Goal: Task Accomplishment & Management: Complete application form

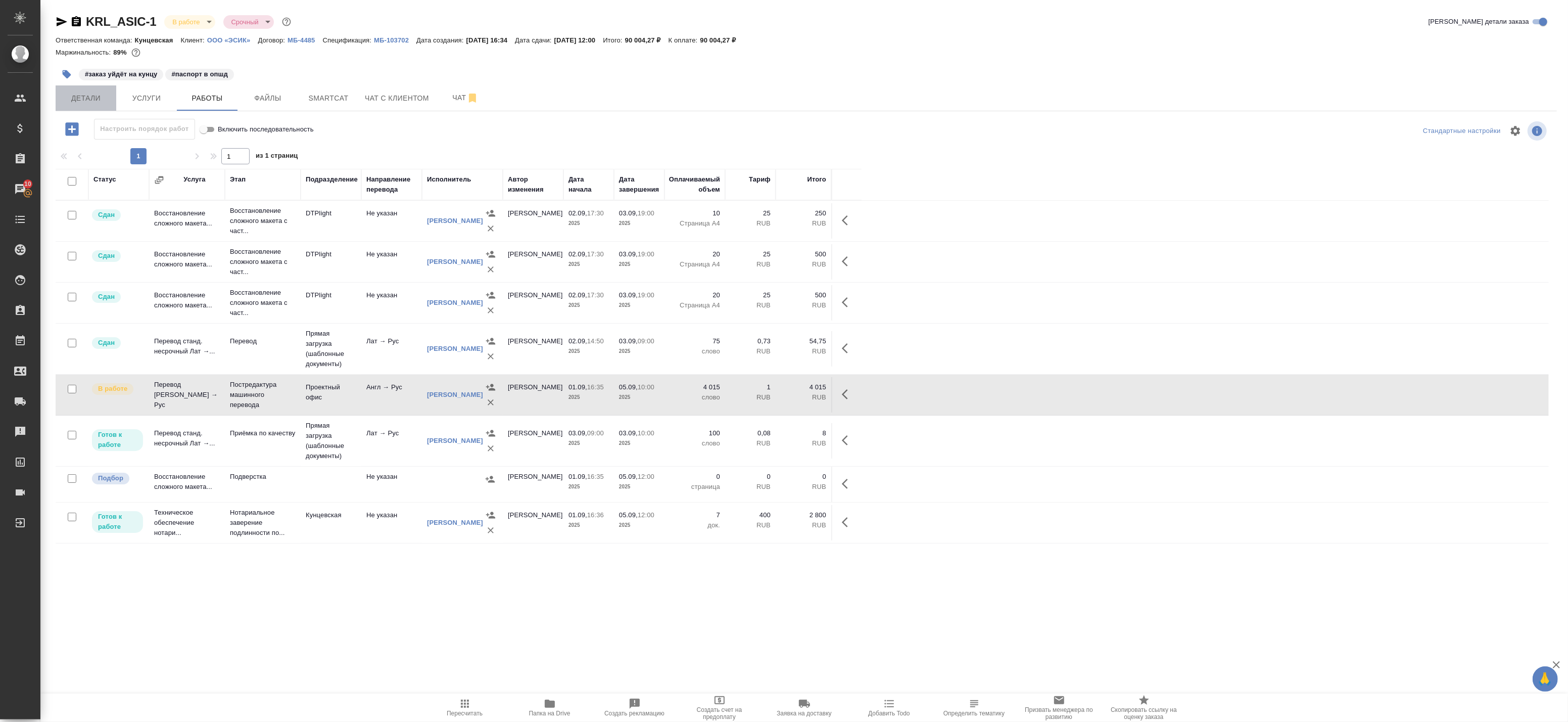
click at [79, 102] on span "Детали" at bounding box center [85, 98] width 48 height 12
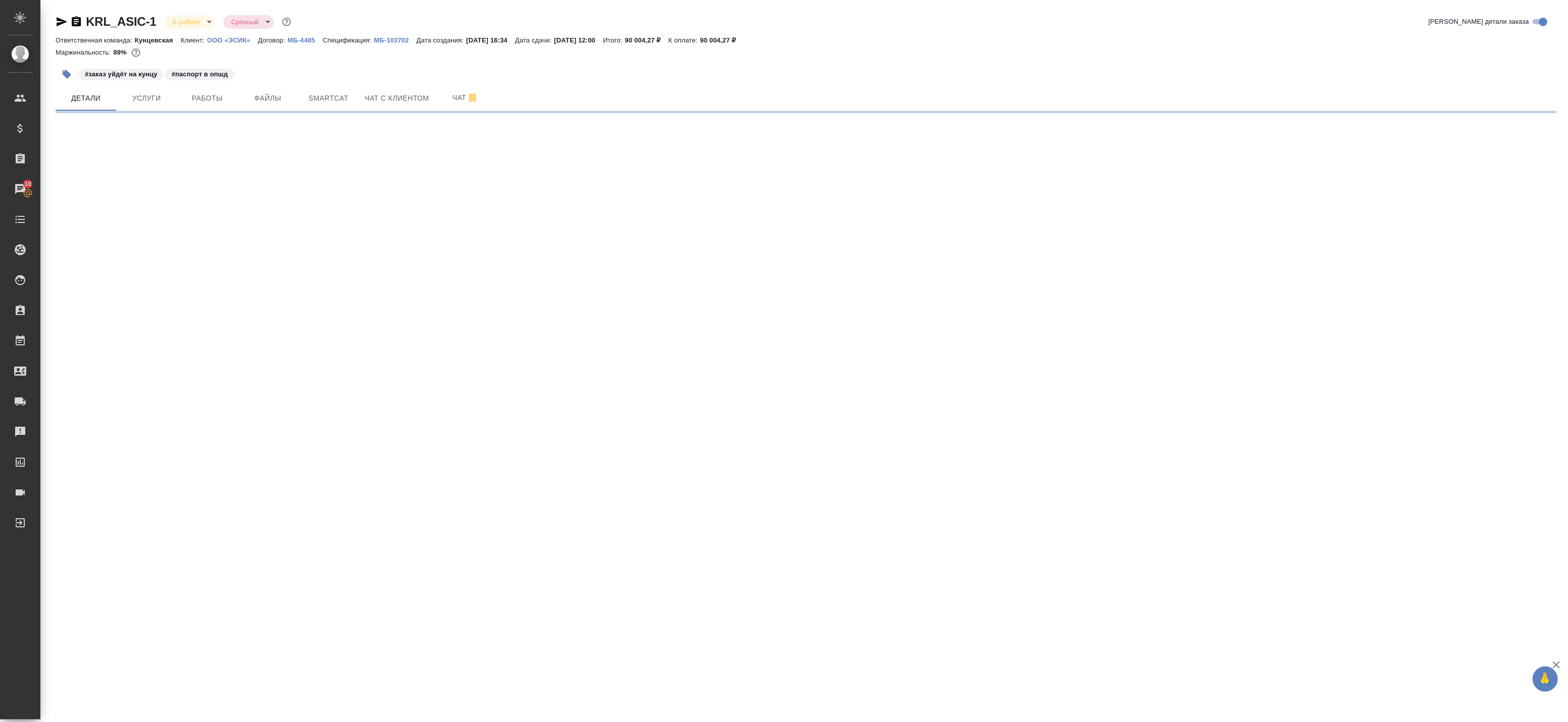
select select "RU"
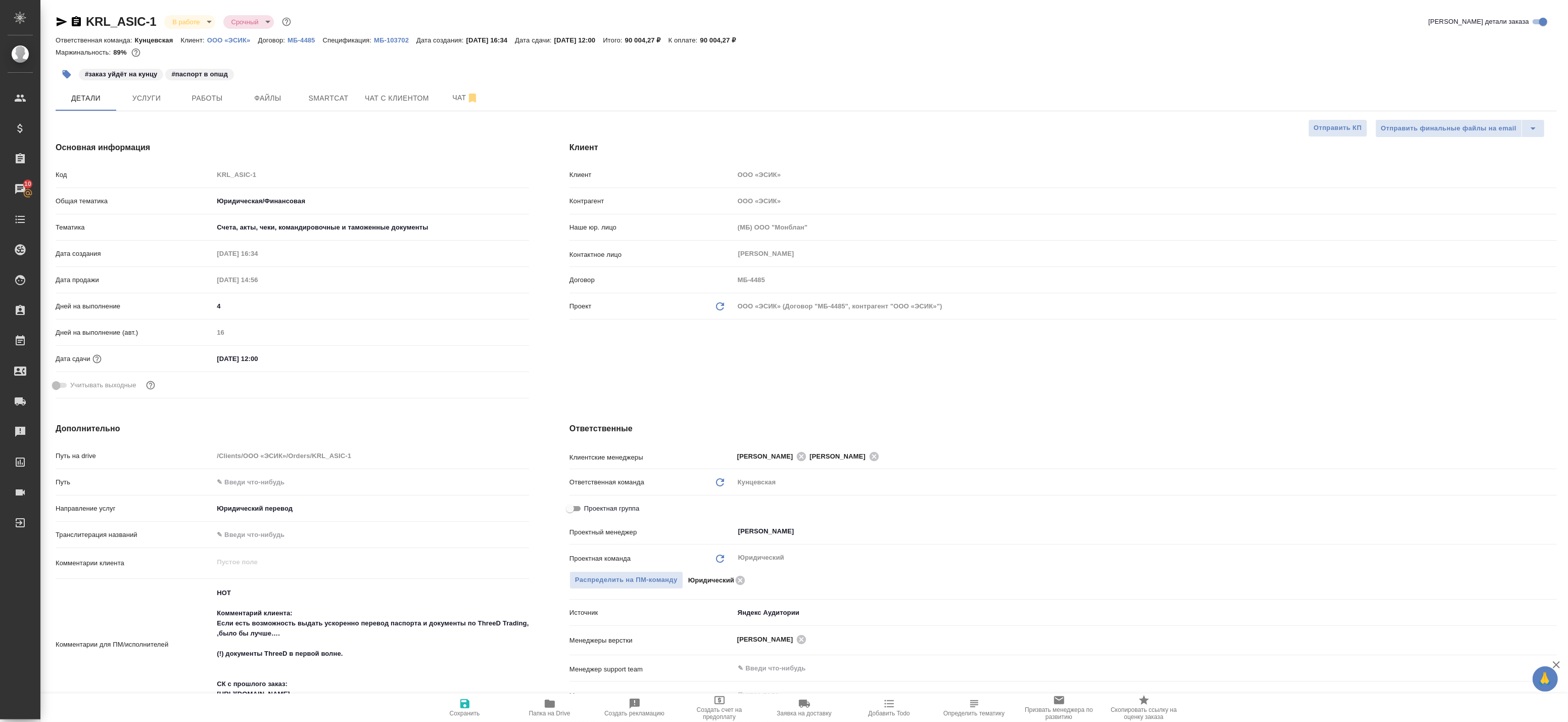
type textarea "x"
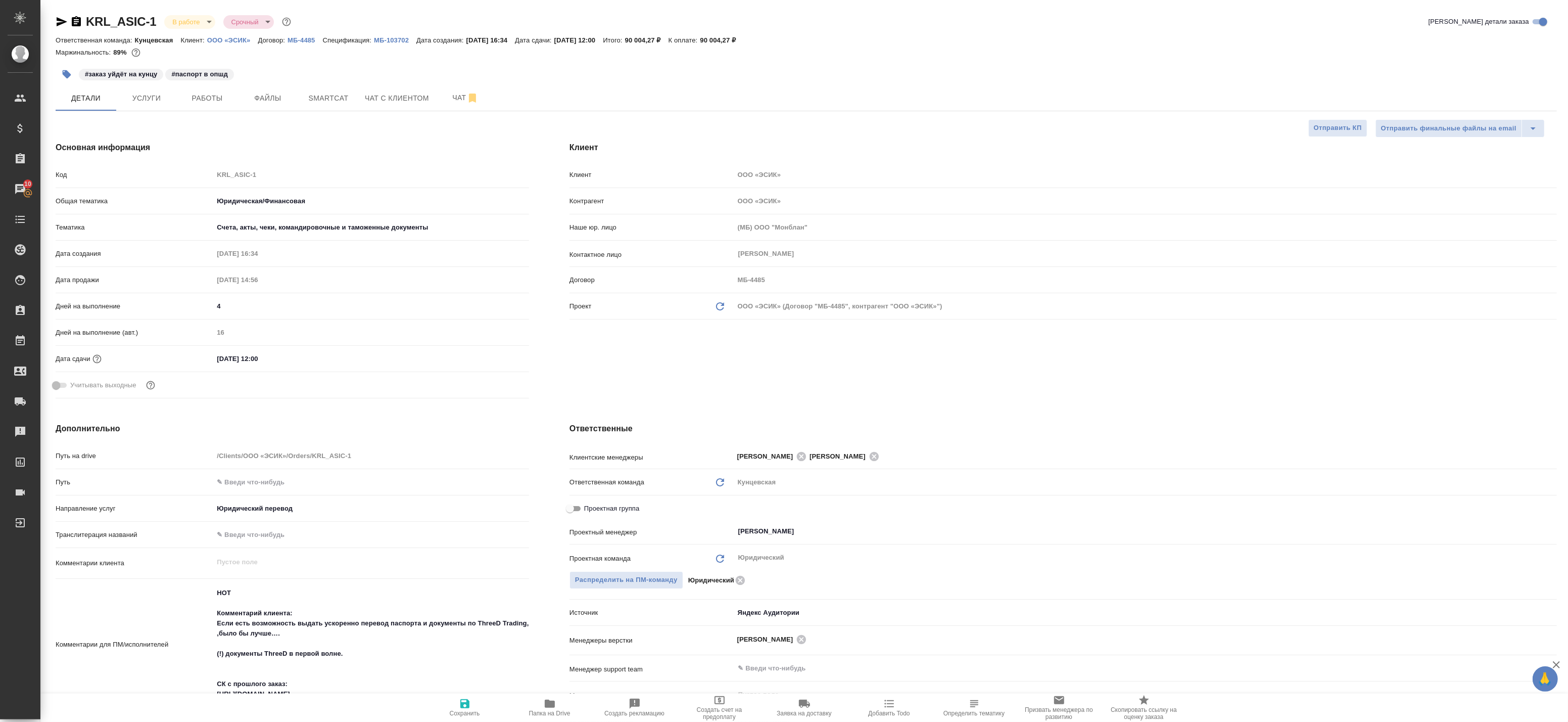
type textarea "x"
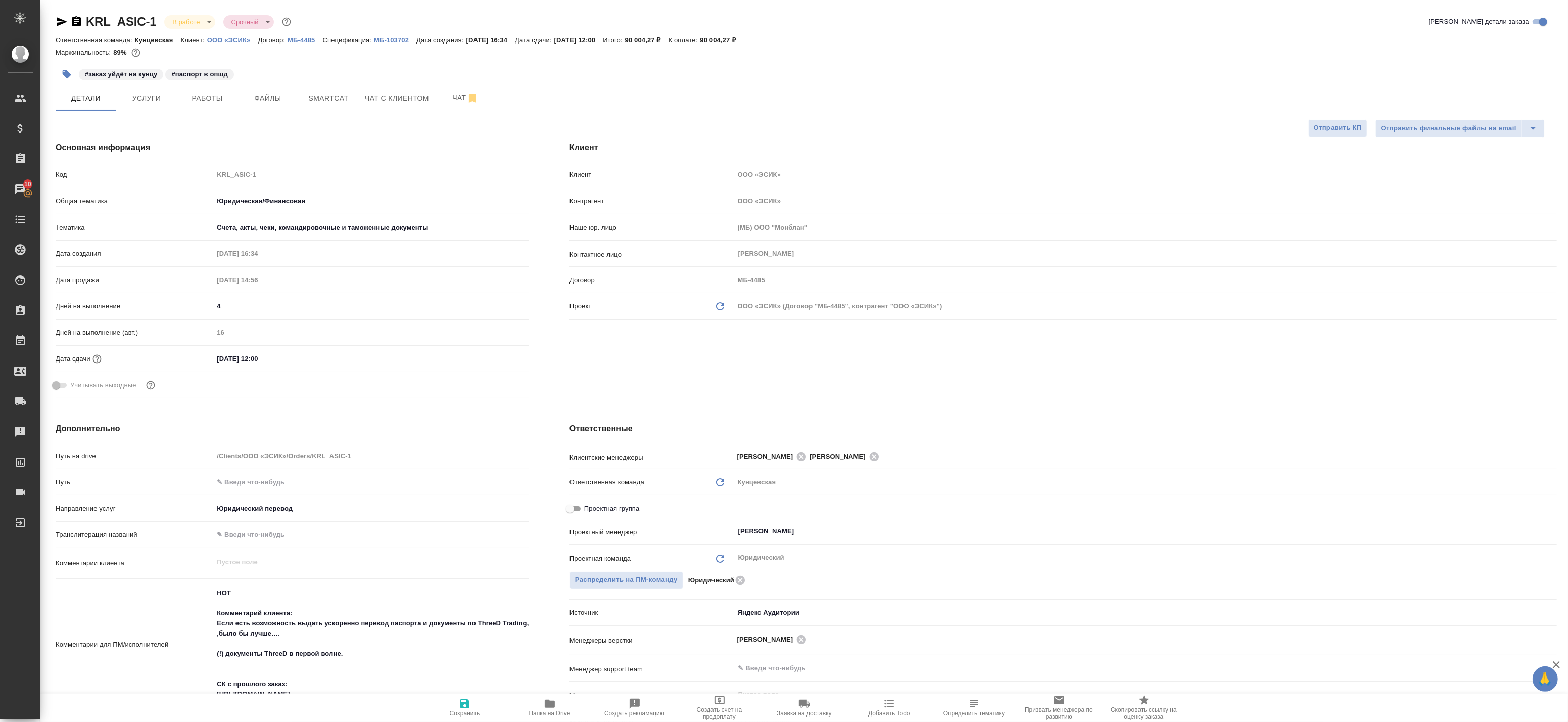
type textarea "x"
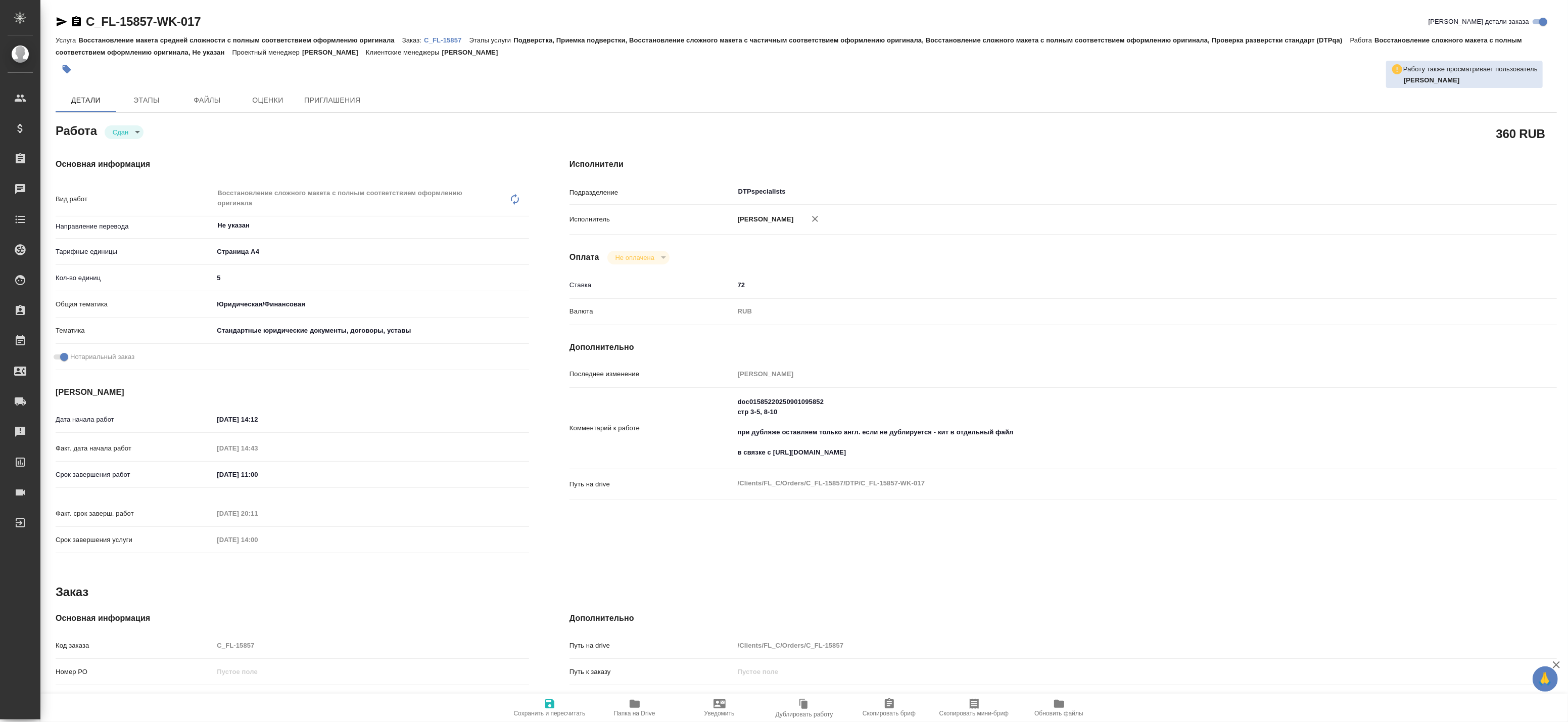
type textarea "x"
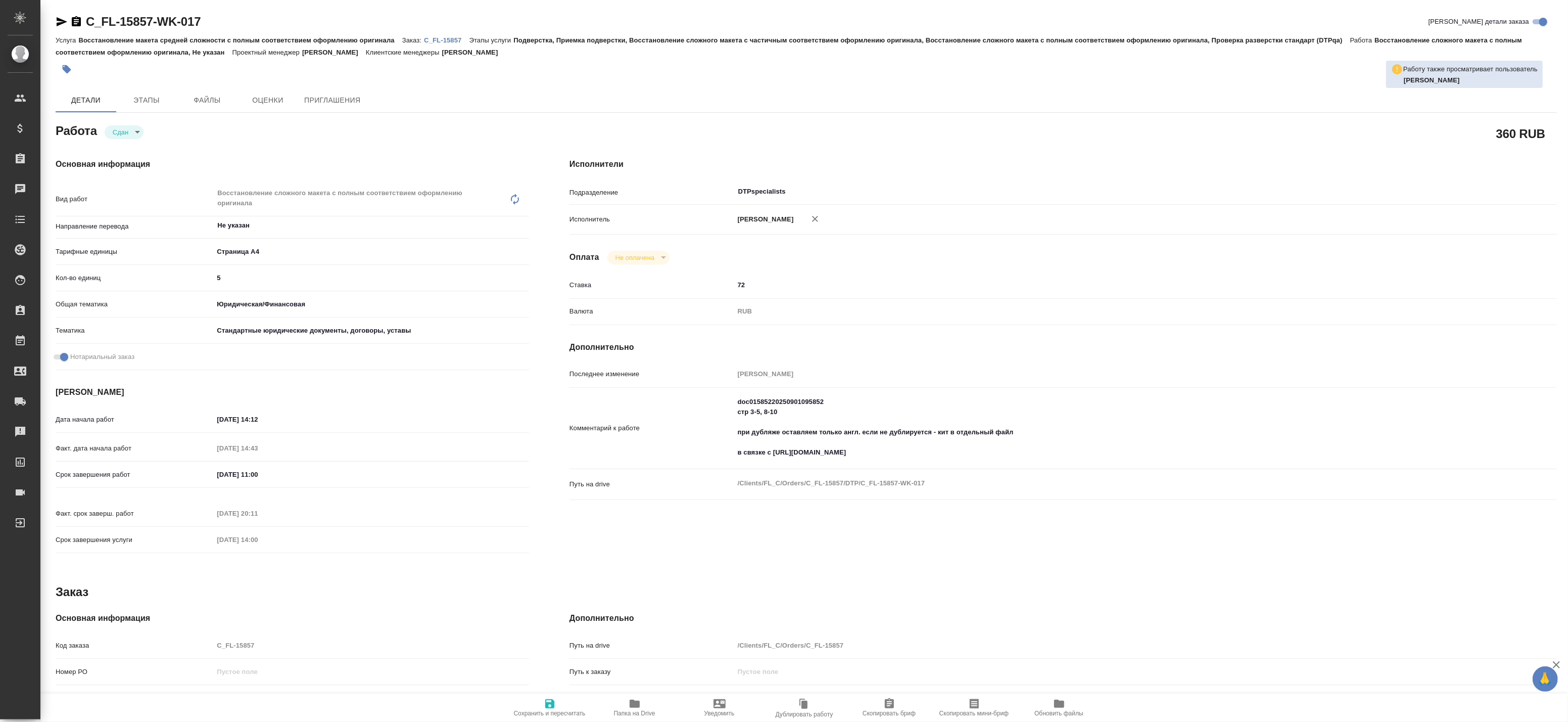
type textarea "x"
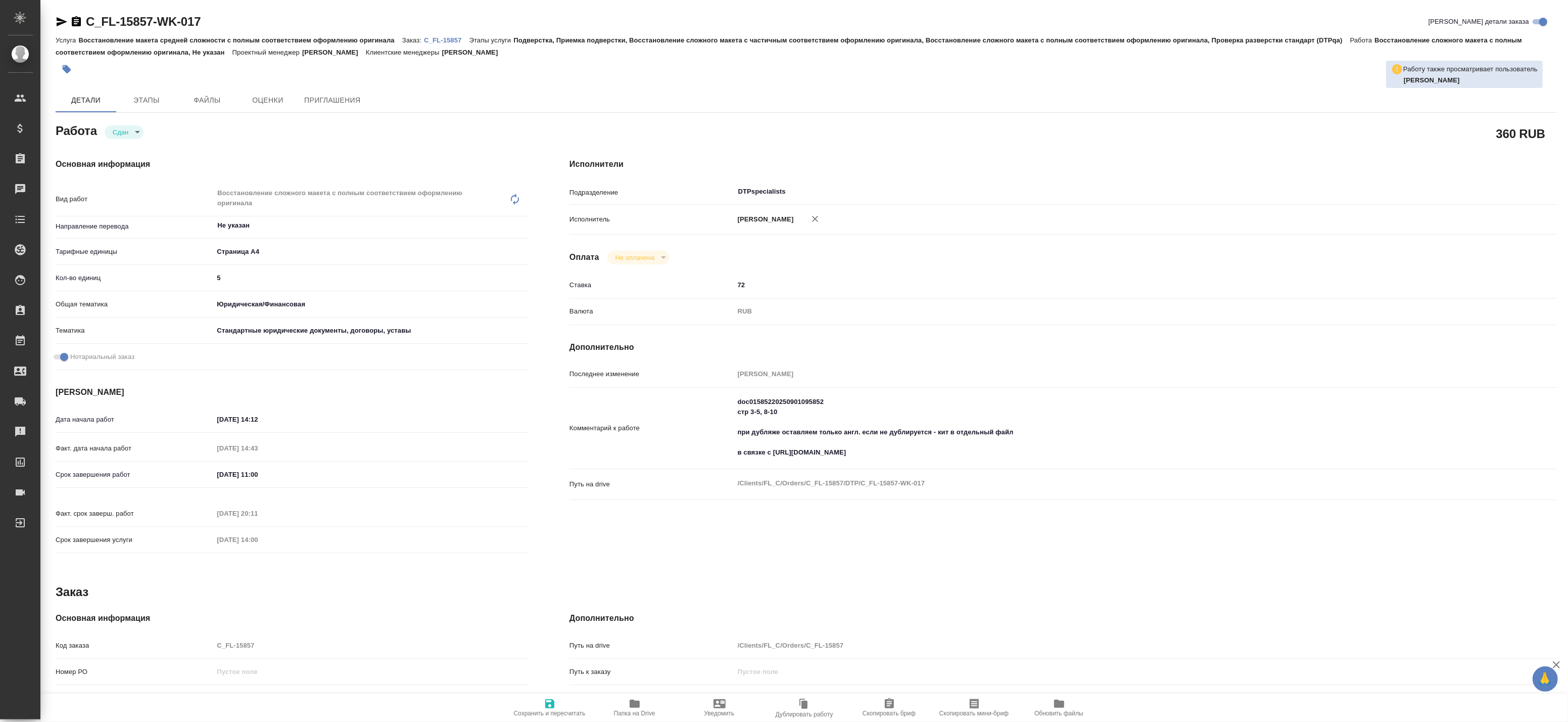
type textarea "x"
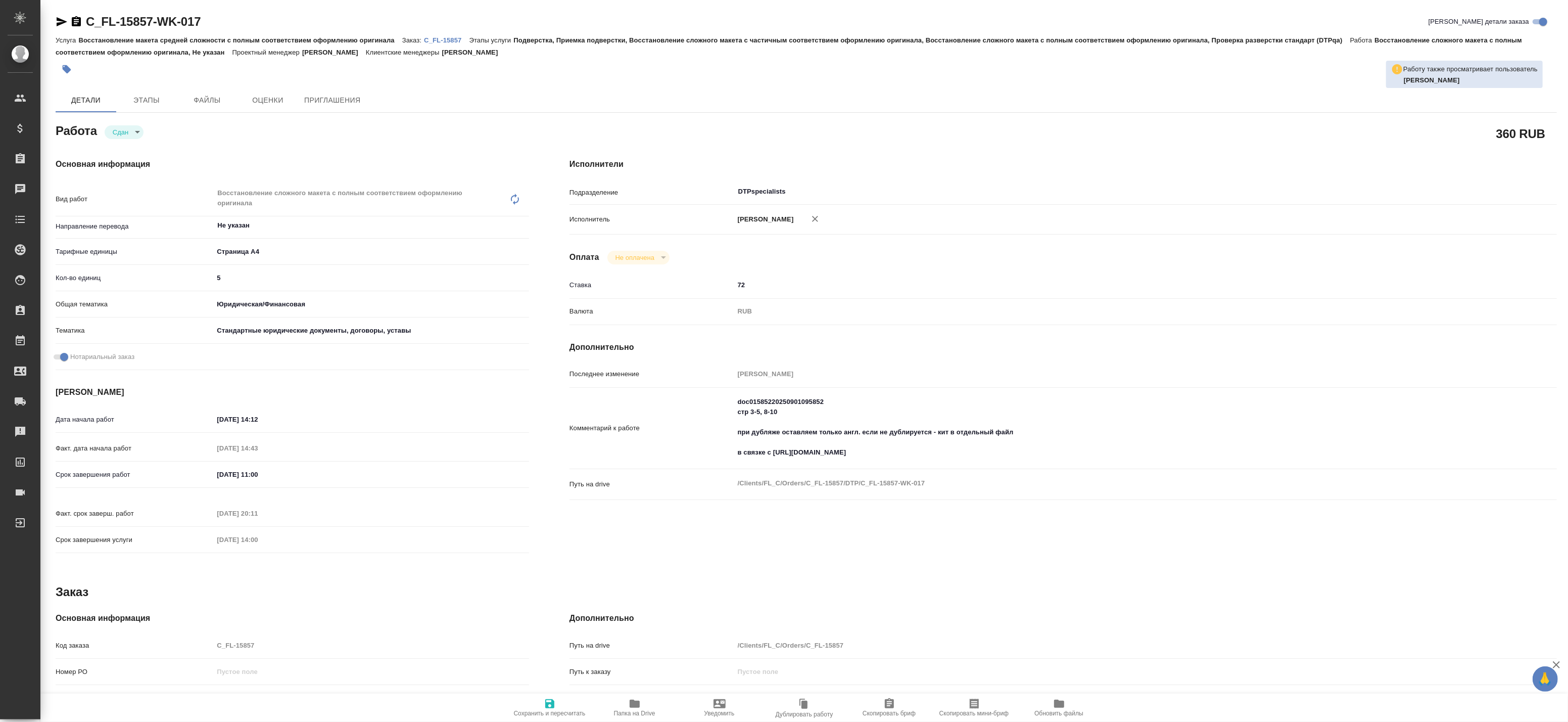
type textarea "x"
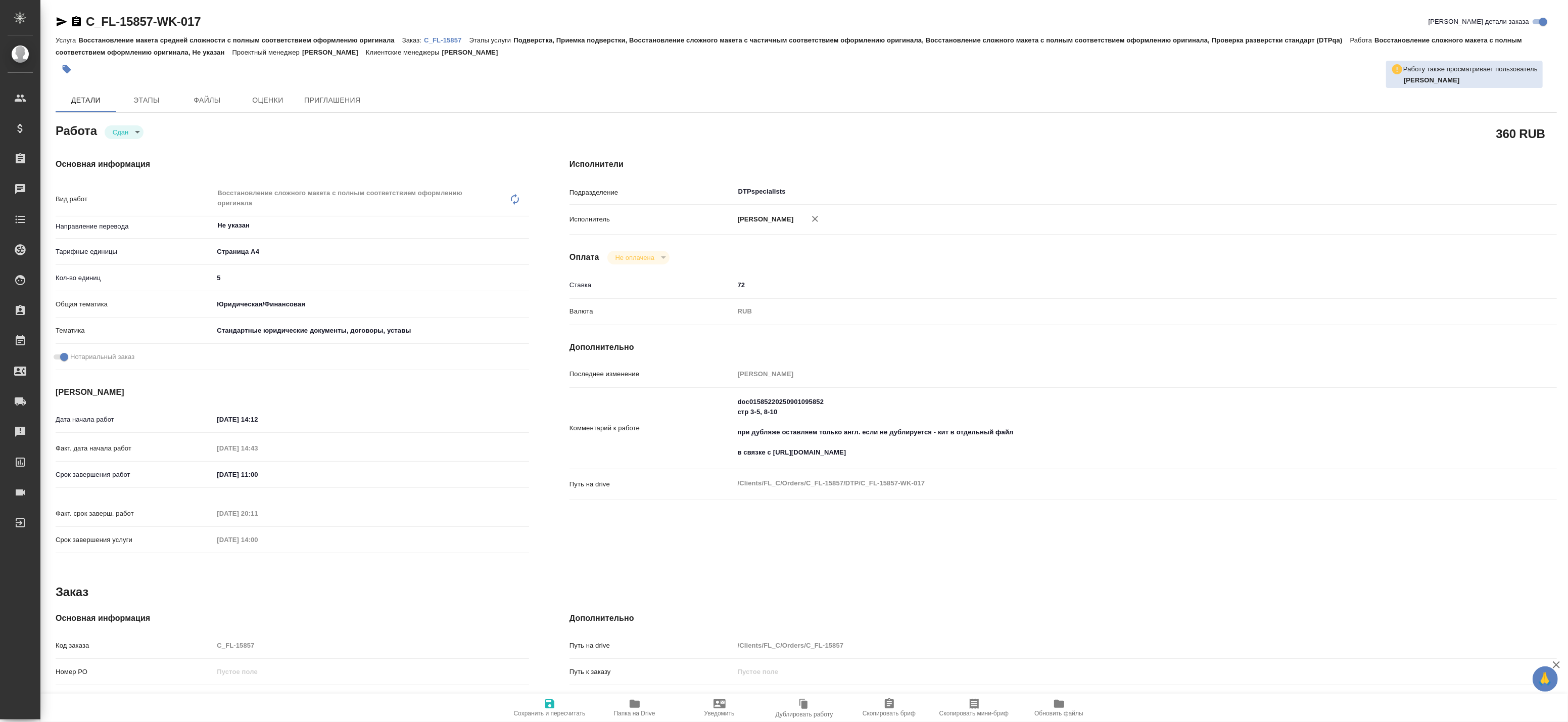
type textarea "x"
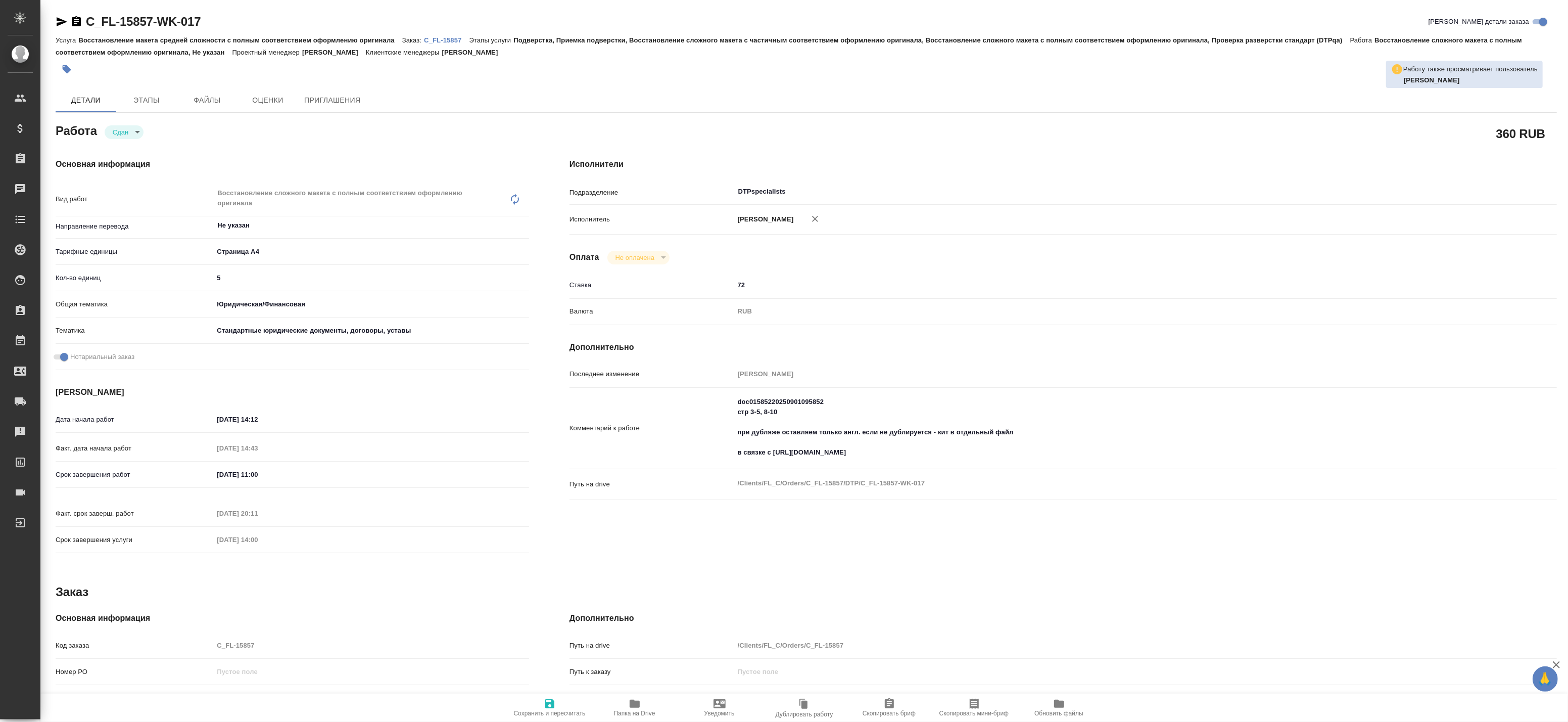
type textarea "x"
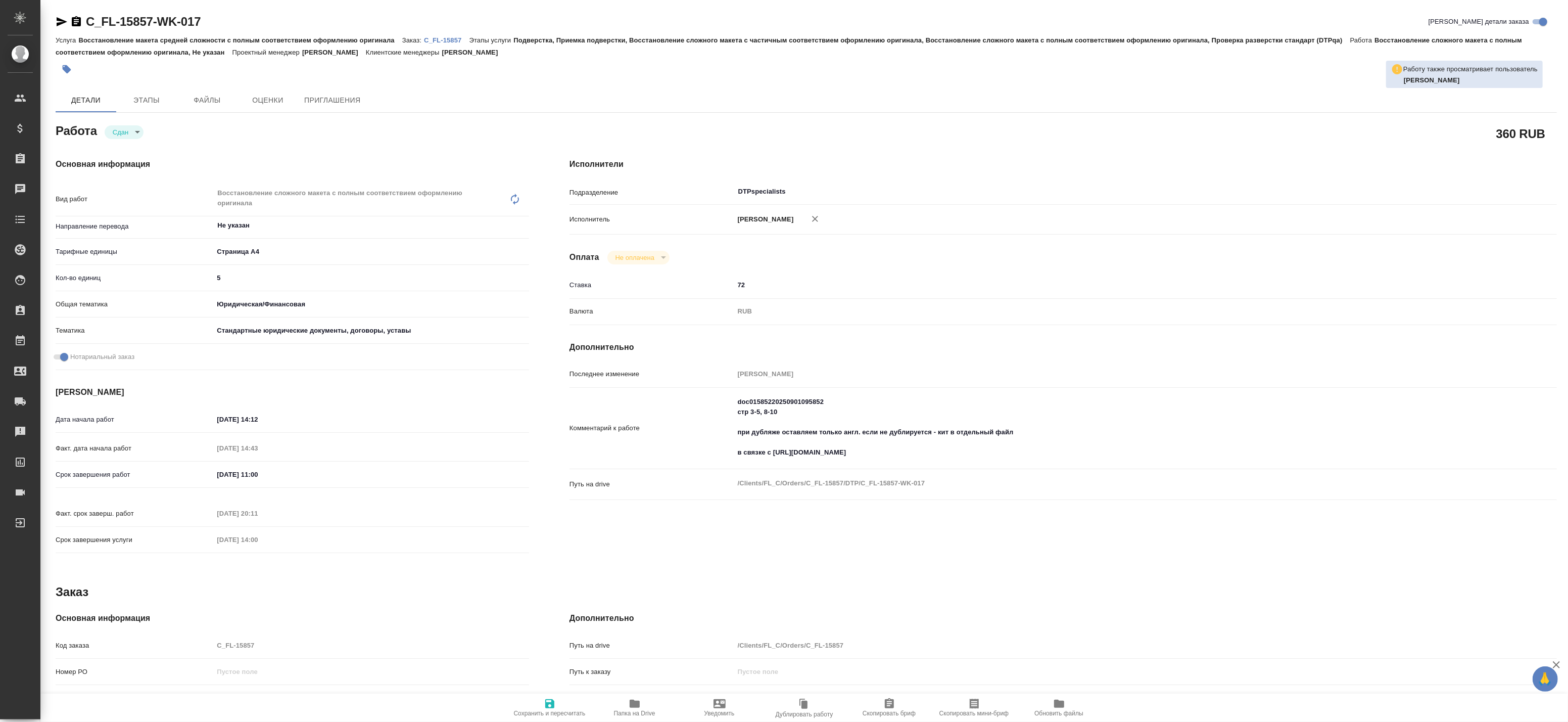
type textarea "x"
